Goal: Information Seeking & Learning: Find contact information

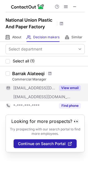
click at [69, 87] on button "View email" at bounding box center [70, 88] width 22 height 6
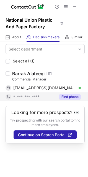
click at [71, 94] on button "Find phone" at bounding box center [70, 97] width 22 height 6
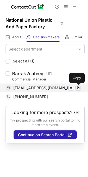
click at [78, 87] on span at bounding box center [78, 88] width 4 height 4
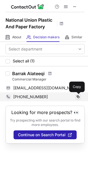
click at [77, 98] on span at bounding box center [78, 97] width 4 height 4
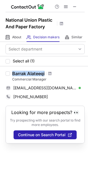
drag, startPoint x: 12, startPoint y: 74, endPoint x: 45, endPoint y: 75, distance: 33.3
click at [45, 75] on div "Barrak Alateeqi Commercial Manager barrak@akyas.com.kw Verified Send email Copy…" at bounding box center [47, 86] width 75 height 31
copy div "Barrak Alateeqi"
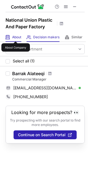
click at [16, 36] on span "About" at bounding box center [16, 37] width 9 height 4
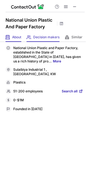
click at [34, 34] on div "Decision makers View Employees" at bounding box center [43, 37] width 33 height 9
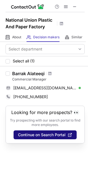
click at [53, 136] on span "Continue on Search Portal" at bounding box center [42, 135] width 48 height 4
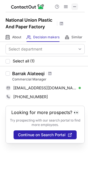
click at [77, 10] on button at bounding box center [75, 6] width 7 height 7
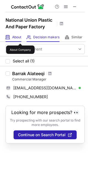
click at [20, 39] on span "About" at bounding box center [16, 37] width 9 height 4
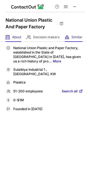
click at [70, 35] on div "Similar Similar Companies" at bounding box center [74, 37] width 18 height 9
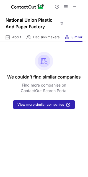
click at [60, 36] on div "About About Company Decision makers View Employees Similar Similar Companies" at bounding box center [43, 37] width 86 height 9
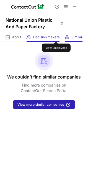
click at [56, 37] on span "Decision makers" at bounding box center [46, 37] width 26 height 4
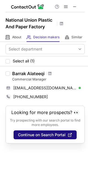
click at [39, 134] on span "Continue on Search Portal" at bounding box center [42, 135] width 48 height 4
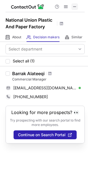
click at [73, 6] on span at bounding box center [75, 6] width 4 height 4
click at [77, 2] on div at bounding box center [45, 6] width 79 height 12
click at [74, 7] on span at bounding box center [75, 6] width 4 height 4
